Goal: Task Accomplishment & Management: Manage account settings

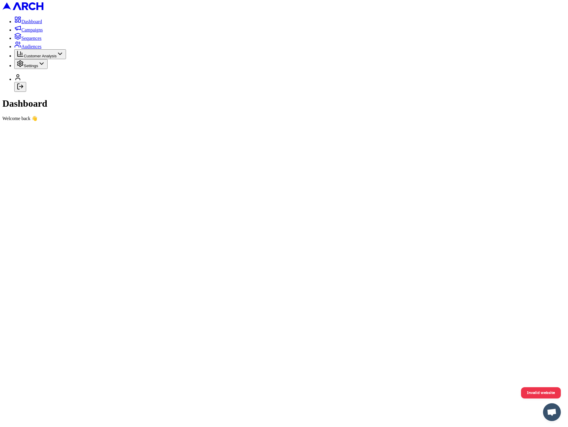
click at [19, 89] on icon "Log out" at bounding box center [19, 86] width 2 height 5
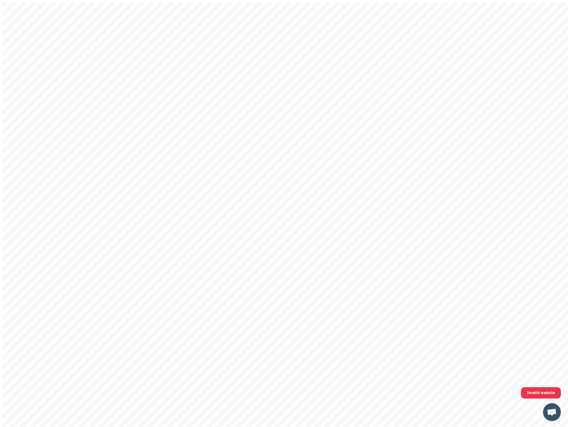
type input "[EMAIL_ADDRESS][DOMAIN_NAME]"
